Goal: Find specific page/section: Find specific page/section

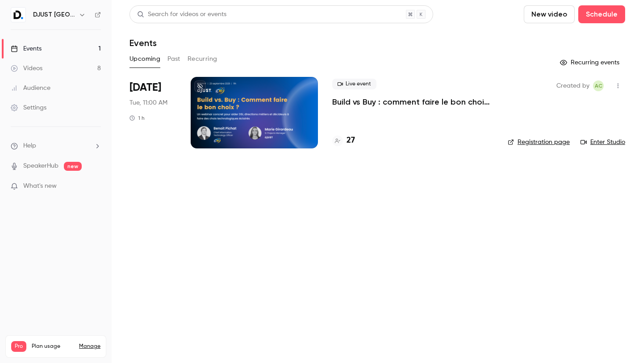
click at [527, 141] on link "Registration page" at bounding box center [539, 142] width 62 height 9
click at [346, 138] on div "27" at bounding box center [343, 140] width 23 height 12
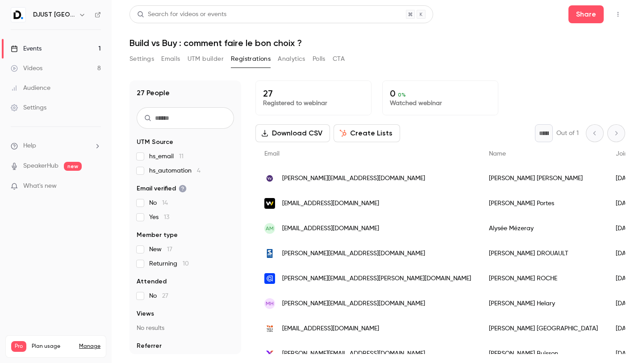
scroll to position [336, 0]
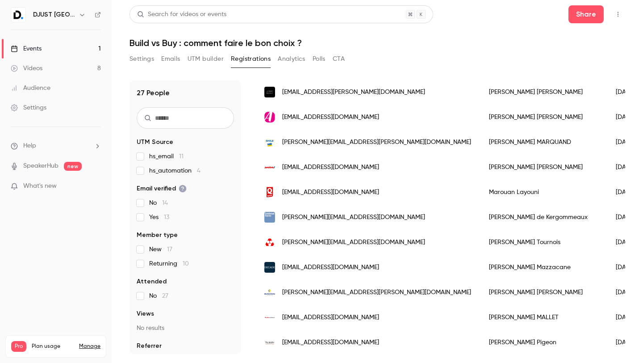
click at [384, 35] on header "Search for videos or events Share Build vs Buy : comment faire le bon choix ?" at bounding box center [378, 26] width 496 height 43
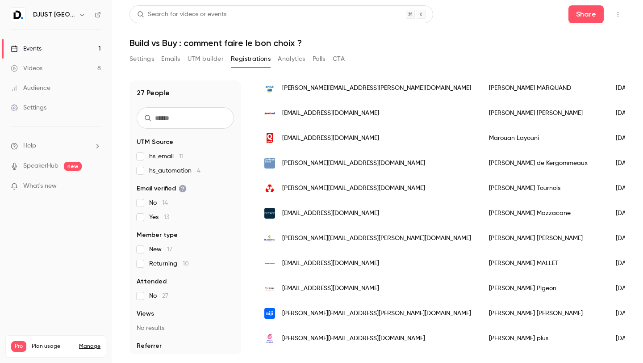
scroll to position [393, 0]
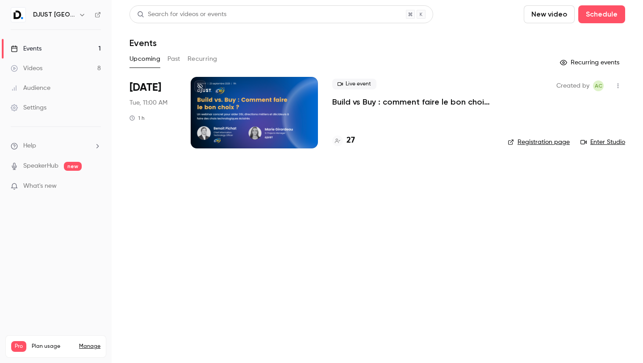
click at [539, 138] on link "Registration page" at bounding box center [539, 142] width 62 height 9
